Goal: Information Seeking & Learning: Learn about a topic

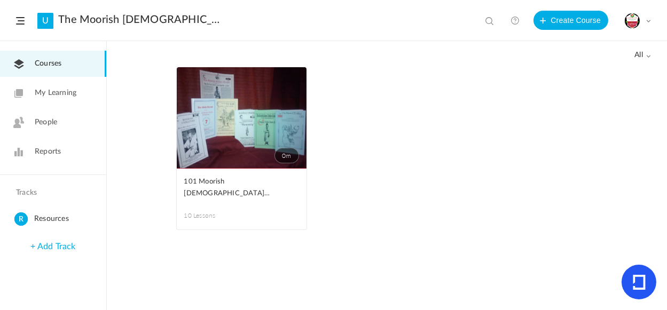
click at [43, 96] on span "My Learning" at bounding box center [56, 93] width 42 height 11
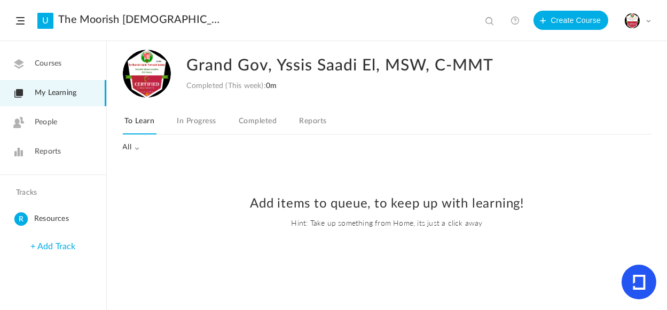
click at [71, 58] on link "Courses" at bounding box center [53, 64] width 106 height 26
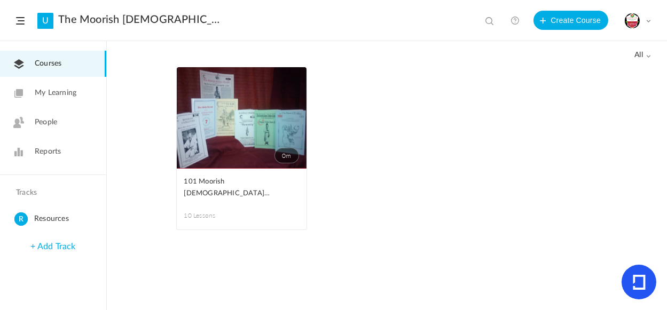
click at [278, 167] on link "0m" at bounding box center [242, 118] width 130 height 102
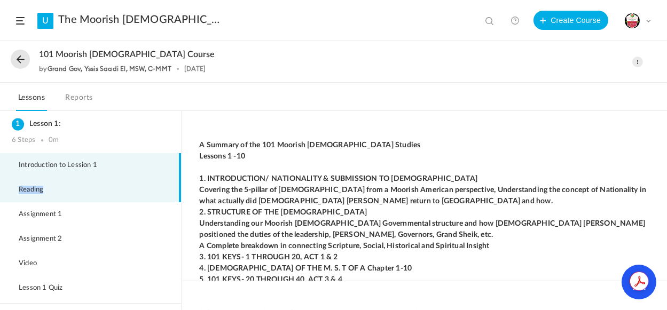
drag, startPoint x: 176, startPoint y: 168, endPoint x: 176, endPoint y: 188, distance: 19.8
click at [176, 188] on ul "Introduction to Lession 1 [GEOGRAPHIC_DATA] Assignment 1 Assignment 2 Video Les…" at bounding box center [90, 228] width 181 height 150
